Goal: Entertainment & Leisure: Consume media (video, audio)

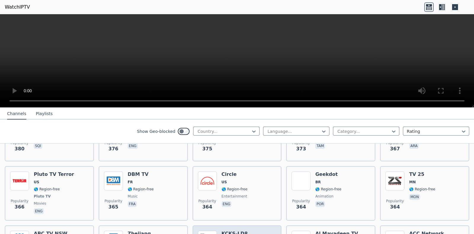
scroll to position [2931, 0]
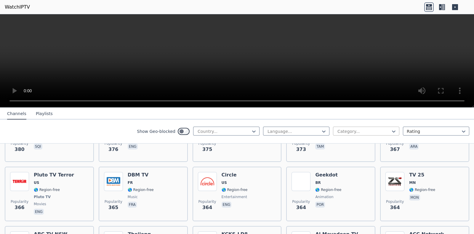
click at [350, 132] on div at bounding box center [364, 131] width 54 height 6
type input "*"
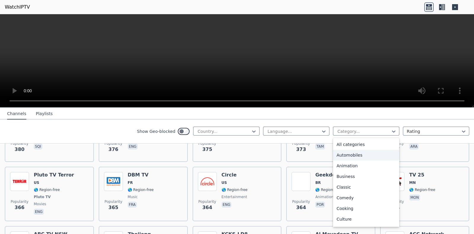
click at [340, 161] on div "Animation" at bounding box center [366, 165] width 66 height 11
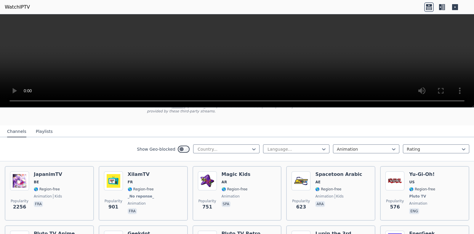
scroll to position [44, 0]
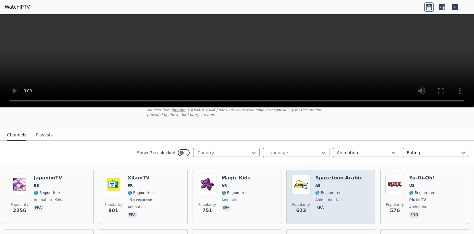
click at [331, 187] on span "🌎 Region-free" at bounding box center [328, 192] width 26 height 5
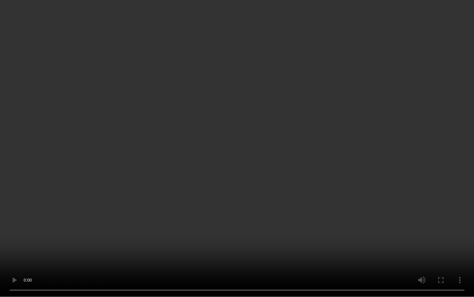
click at [340, 187] on video at bounding box center [237, 148] width 474 height 297
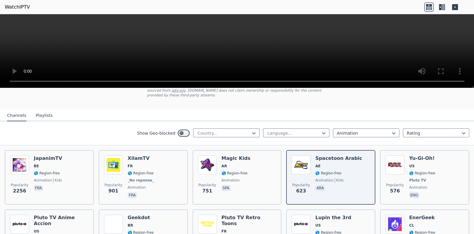
click at [307, 42] on video at bounding box center [237, 51] width 474 height 74
